Goal: Task Accomplishment & Management: Use online tool/utility

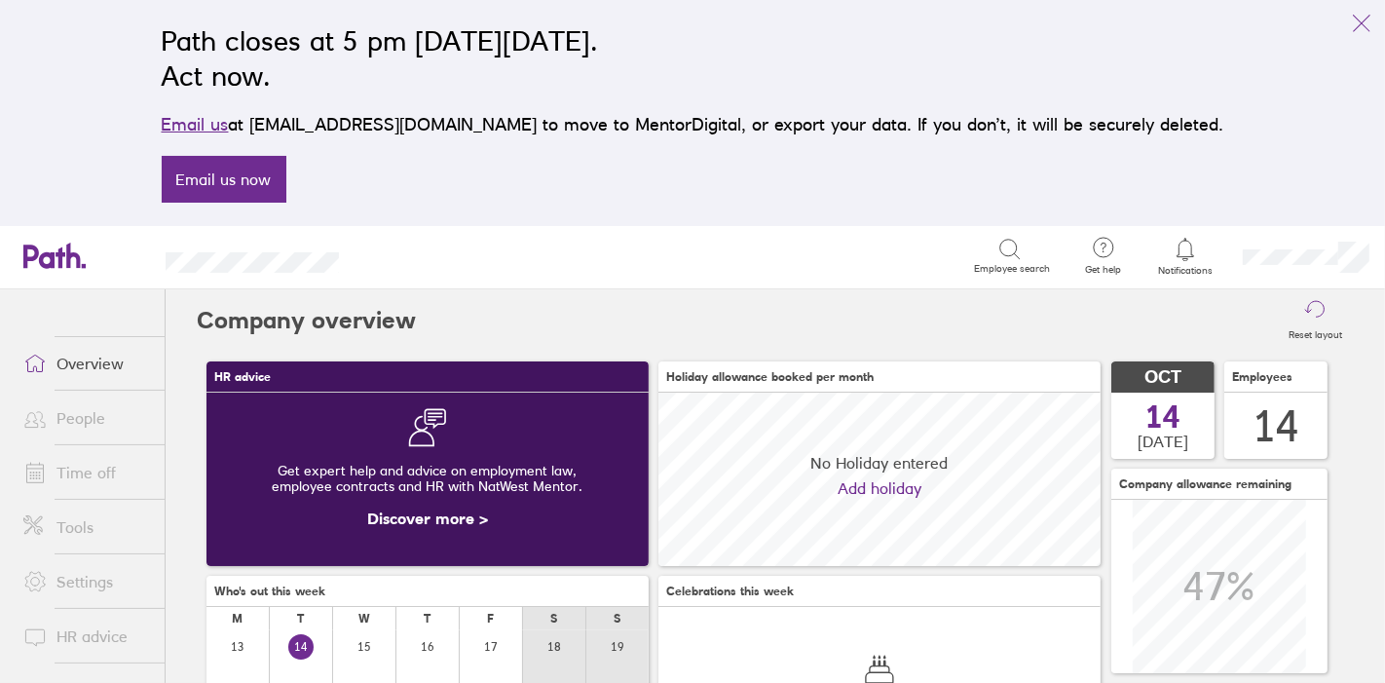
scroll to position [173, 442]
click at [76, 531] on link "Tools" at bounding box center [86, 526] width 157 height 39
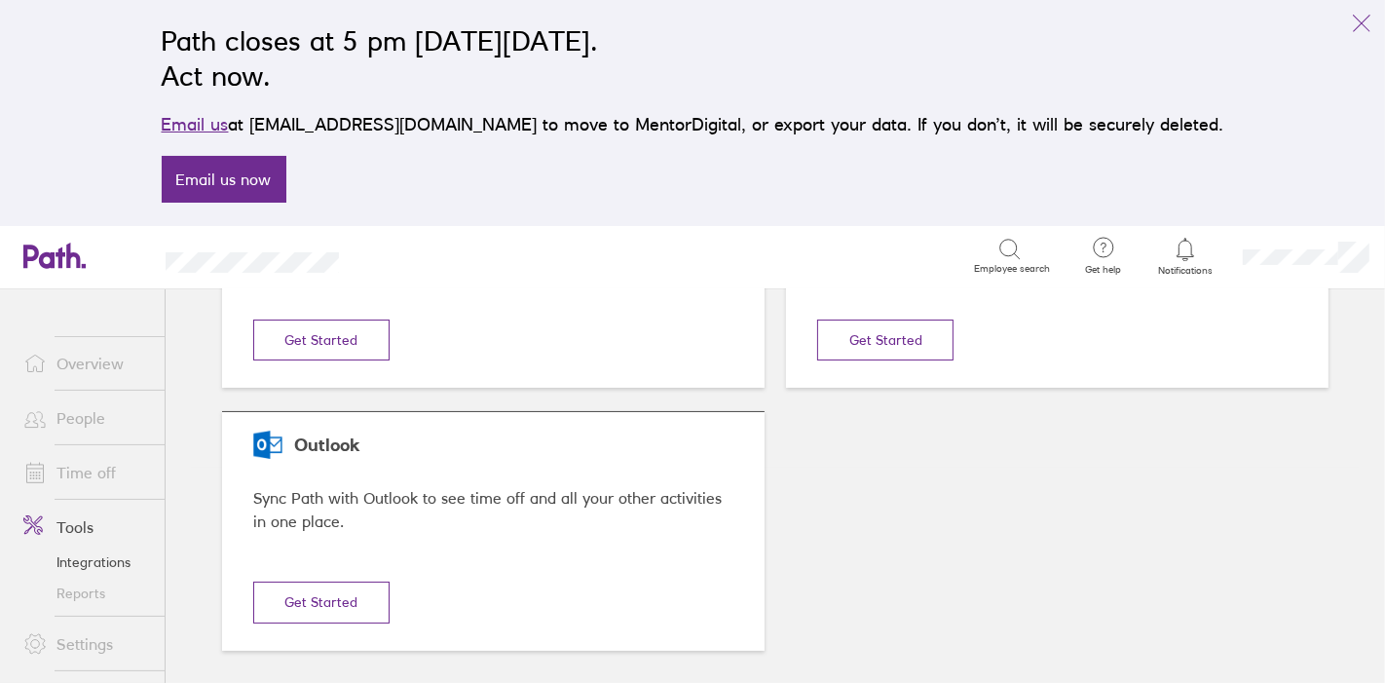
scroll to position [216, 0]
click at [89, 590] on link "Reports" at bounding box center [86, 592] width 157 height 31
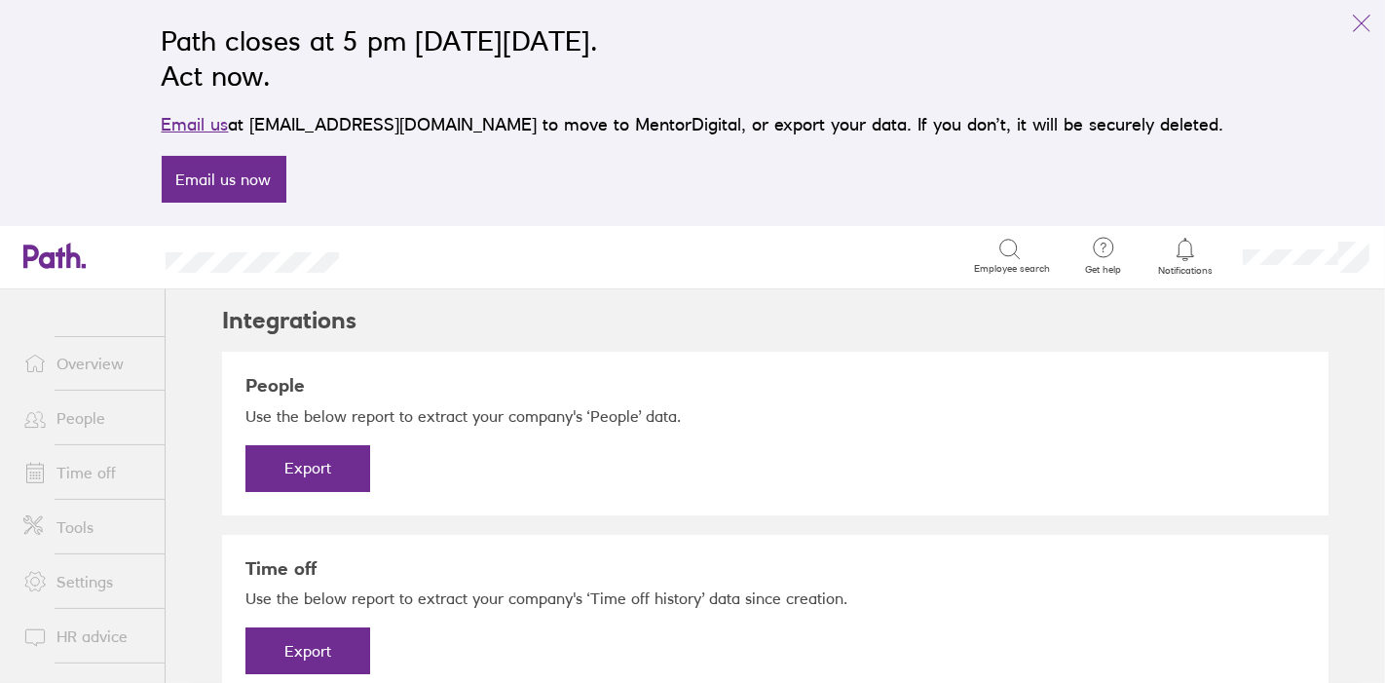
scroll to position [64, 0]
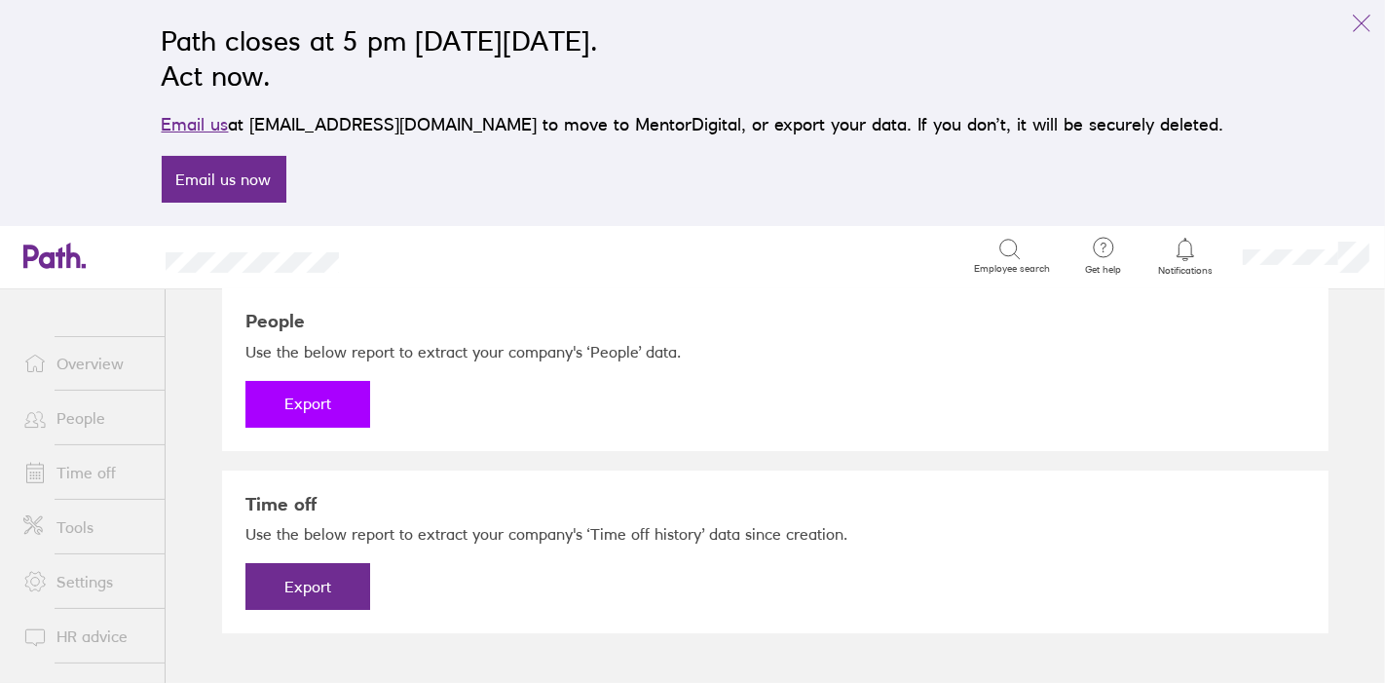
click at [315, 416] on button "Export" at bounding box center [307, 404] width 125 height 47
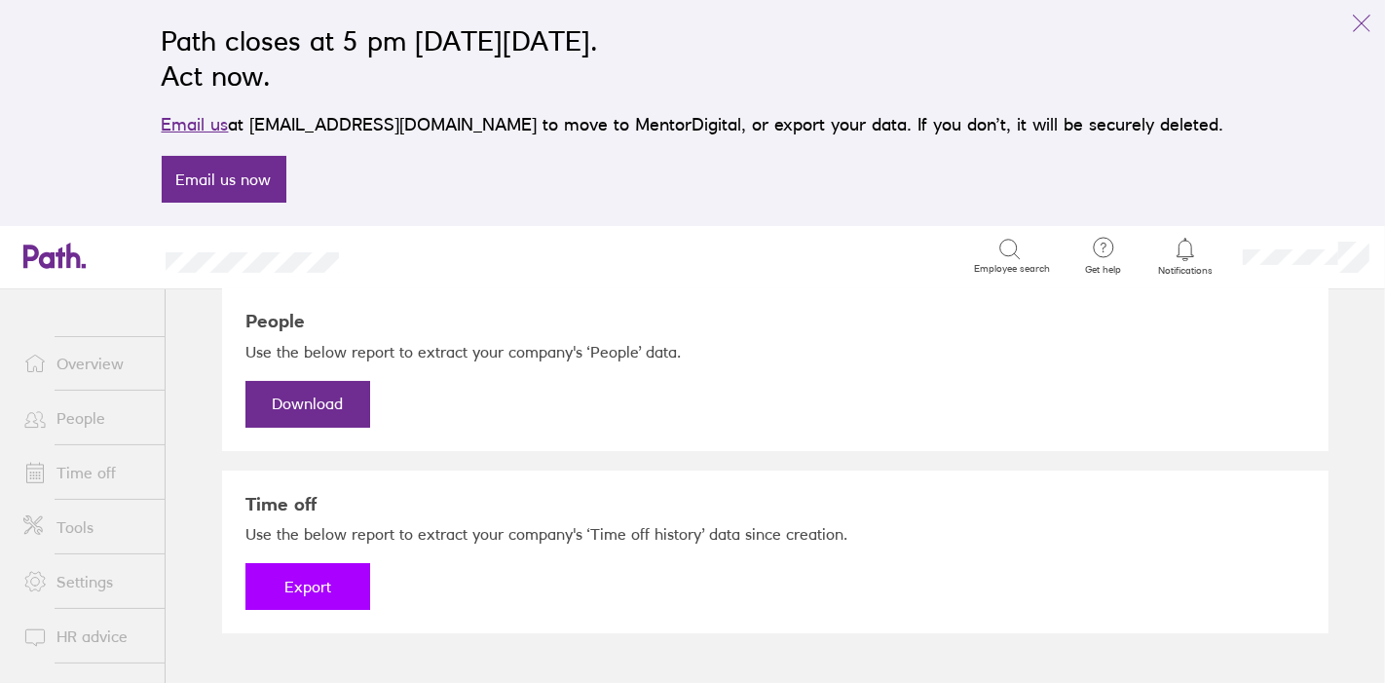
click at [323, 582] on button "Export" at bounding box center [307, 586] width 125 height 47
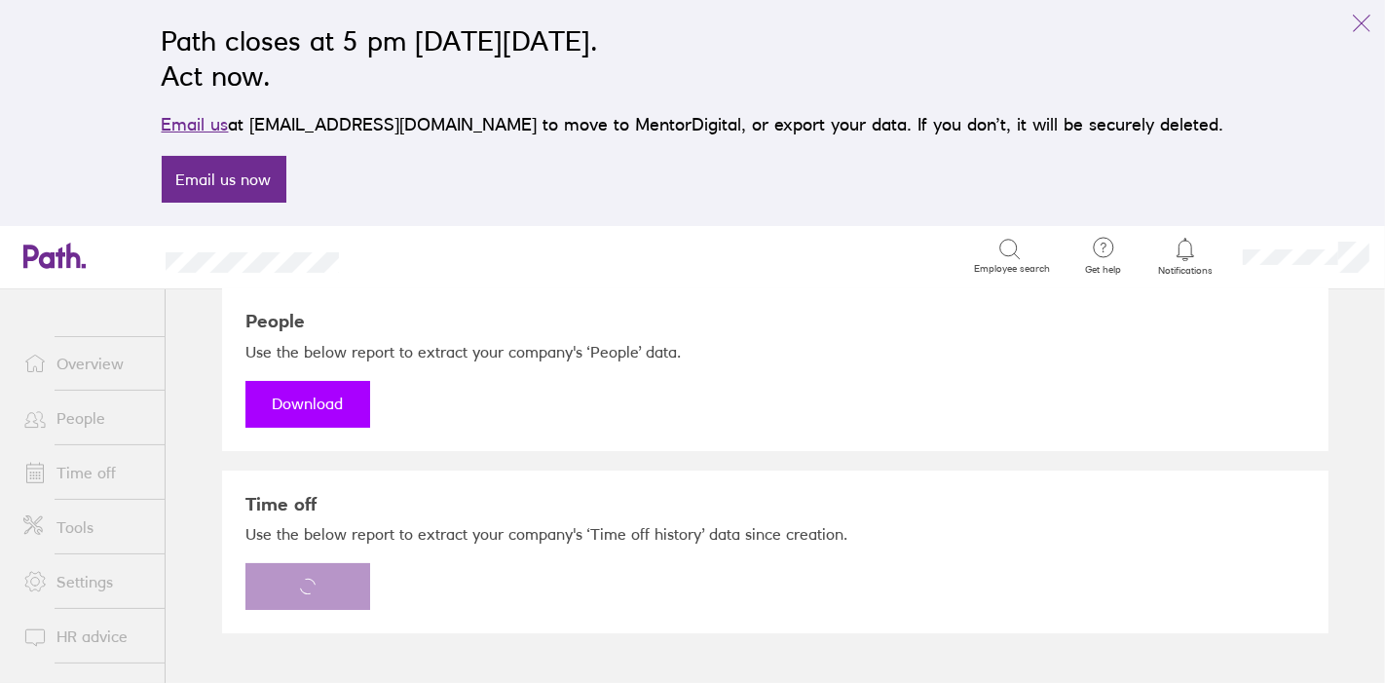
click at [314, 406] on link "Download" at bounding box center [307, 404] width 125 height 47
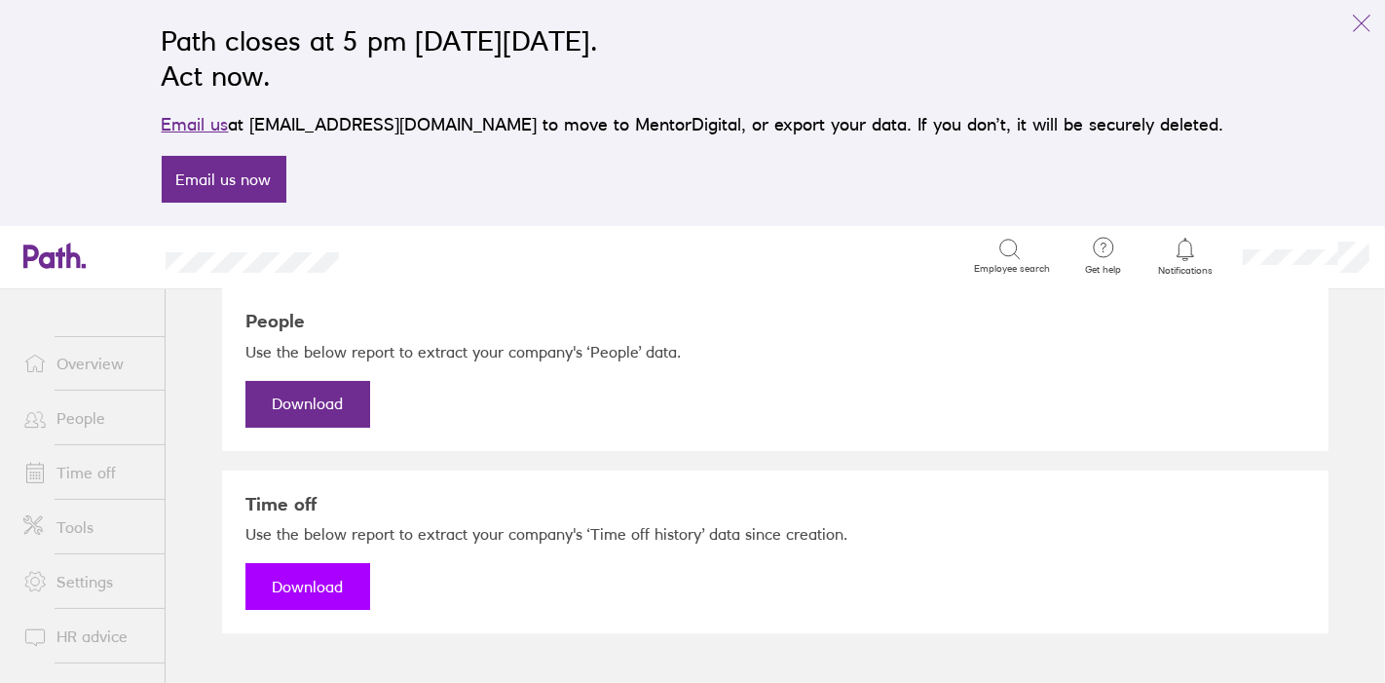
click at [309, 579] on link "Download" at bounding box center [307, 586] width 125 height 47
